Goal: Information Seeking & Learning: Learn about a topic

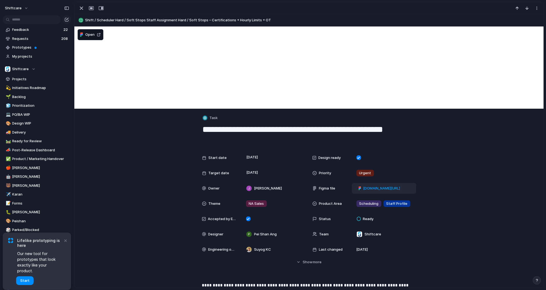
click at [391, 188] on span "figma.com/design/720THxwa44NDv8gdDIt5wL/Work-Hour-Caps-with-Enforcement-Toggle?…" at bounding box center [381, 188] width 37 height 5
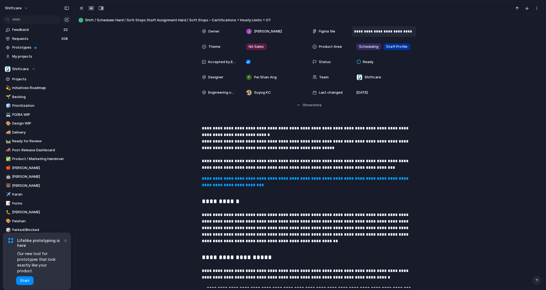
scroll to position [157, 0]
click at [64, 244] on button "×" at bounding box center [65, 240] width 7 height 7
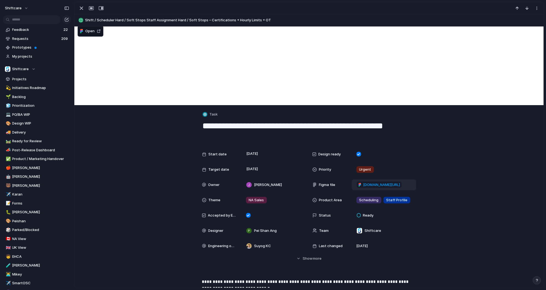
scroll to position [0, 0]
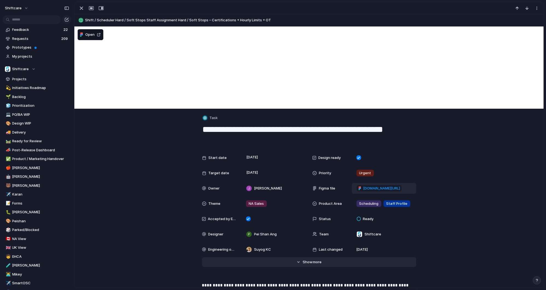
click at [308, 260] on span "Show" at bounding box center [307, 262] width 10 height 5
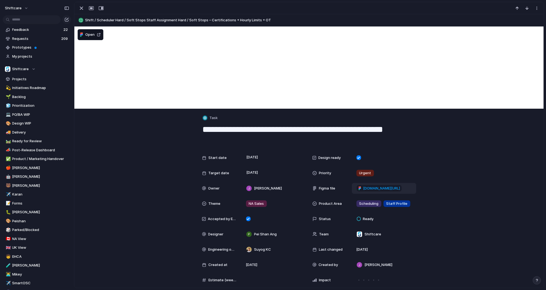
scroll to position [86, 0]
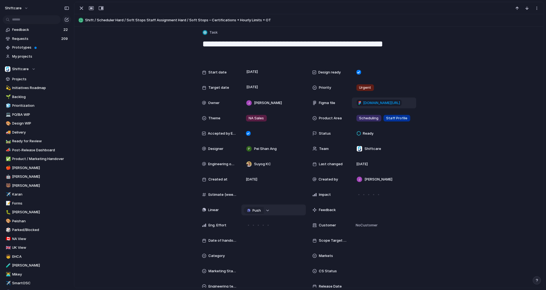
click at [266, 211] on div "button" at bounding box center [268, 211] width 4 height 2
click at [265, 211] on div "Projects Issues Searching..." at bounding box center [273, 145] width 546 height 290
click at [266, 210] on div "button" at bounding box center [268, 211] width 4 height 2
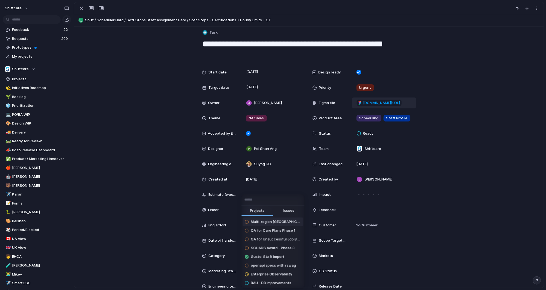
click at [159, 198] on div "Projects Issues Multi-region UK QA for Care Plans Phase 1 QA for Unsuccessful J…" at bounding box center [273, 145] width 546 height 290
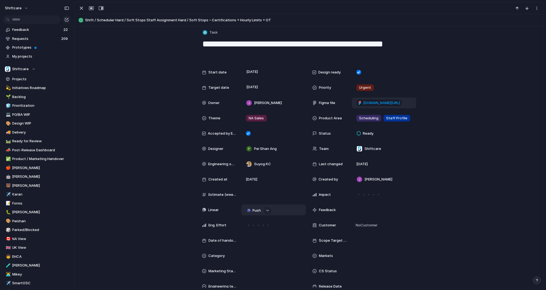
click at [252, 211] on span "Push" at bounding box center [256, 210] width 8 height 5
click at [249, 222] on span "Project" at bounding box center [245, 220] width 13 height 5
click at [293, 211] on div "Configurable Work Hour Caps with Enforcement Toggle" at bounding box center [273, 209] width 49 height 5
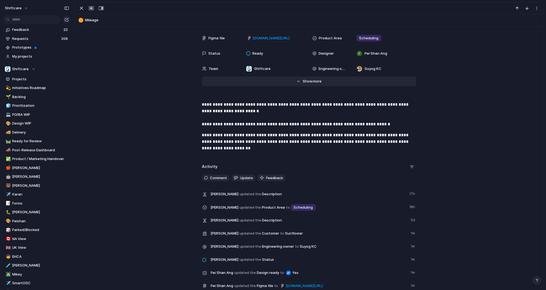
scroll to position [151, 0]
click at [253, 137] on p "**********" at bounding box center [309, 141] width 214 height 20
click at [288, 148] on p "**********" at bounding box center [309, 141] width 214 height 20
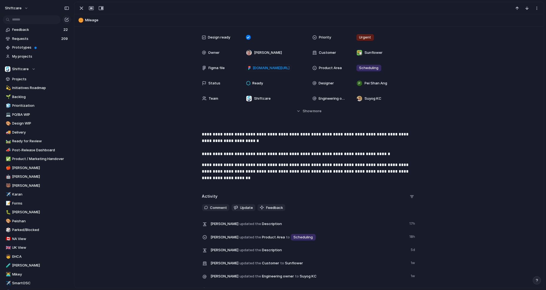
scroll to position [120, 0]
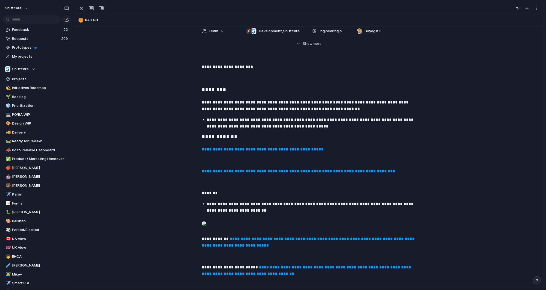
scroll to position [43, 0]
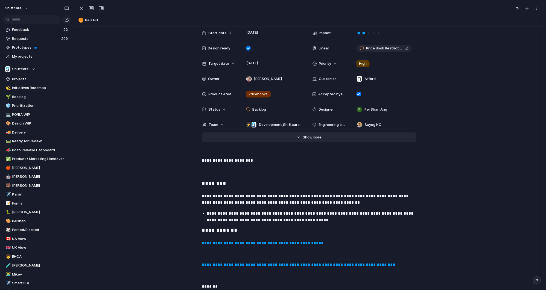
click at [313, 136] on span "more" at bounding box center [317, 137] width 9 height 5
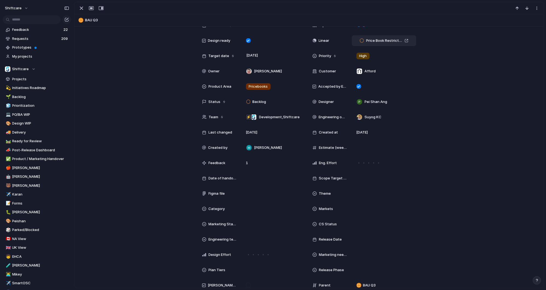
scroll to position [50, 0]
click at [404, 40] on div "Price Book Restrictions - Limit to client assigned pricebook on shift creation" at bounding box center [384, 40] width 49 height 5
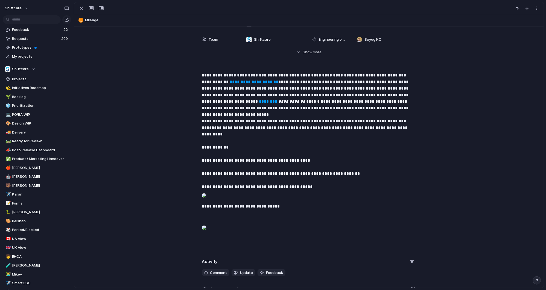
scroll to position [15, 0]
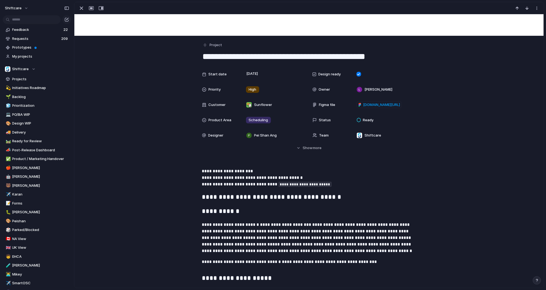
scroll to position [61, 0]
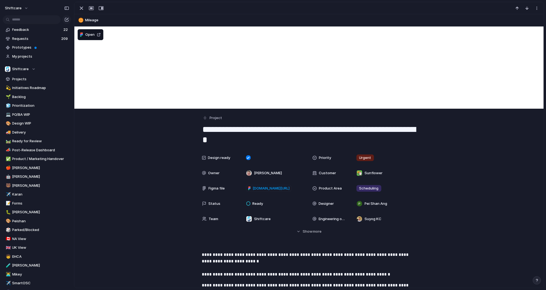
scroll to position [120, 0]
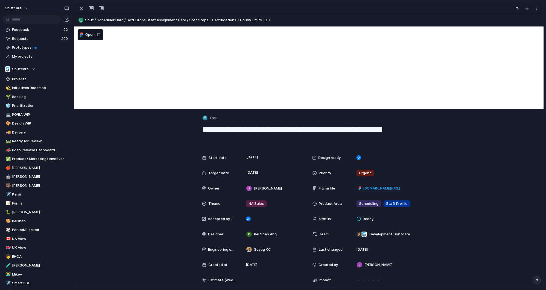
scroll to position [86, 0]
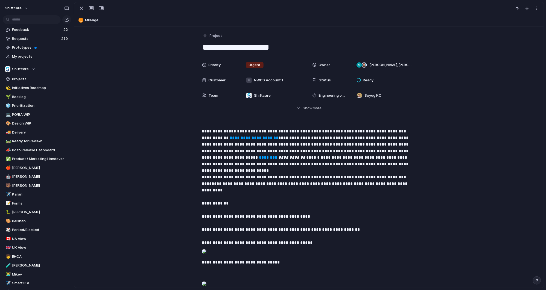
scroll to position [15, 0]
